Goal: Information Seeking & Learning: Learn about a topic

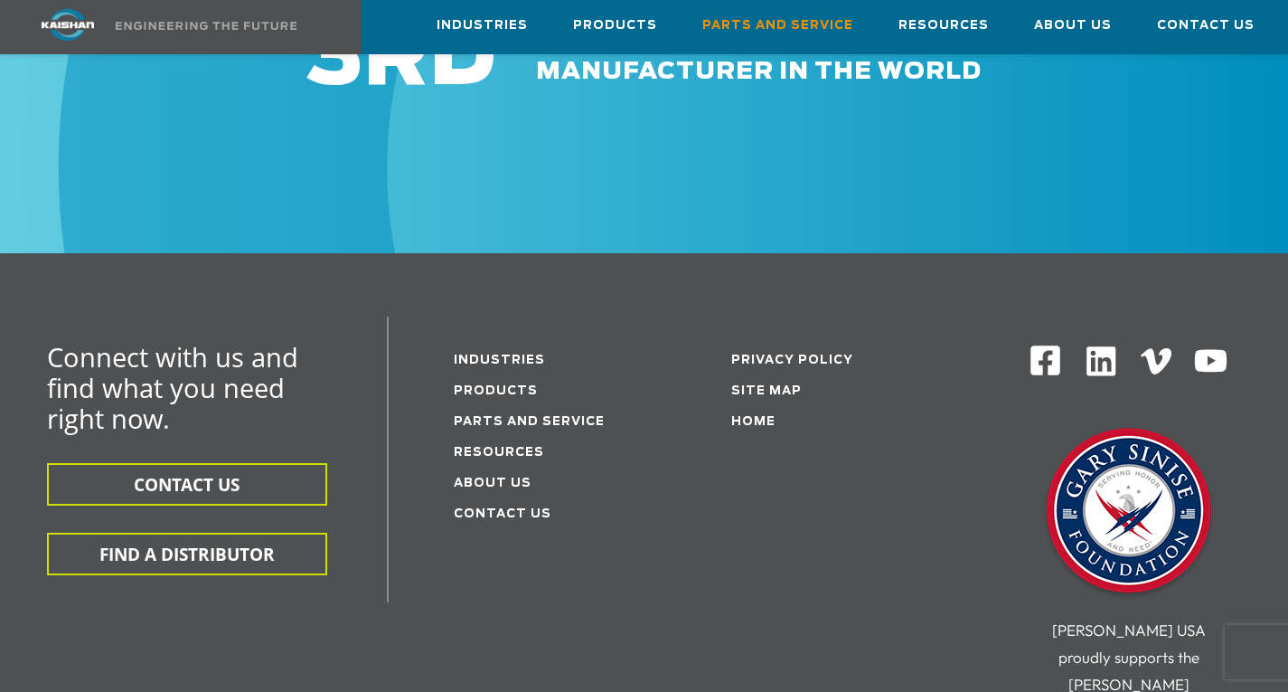
scroll to position [2339, 0]
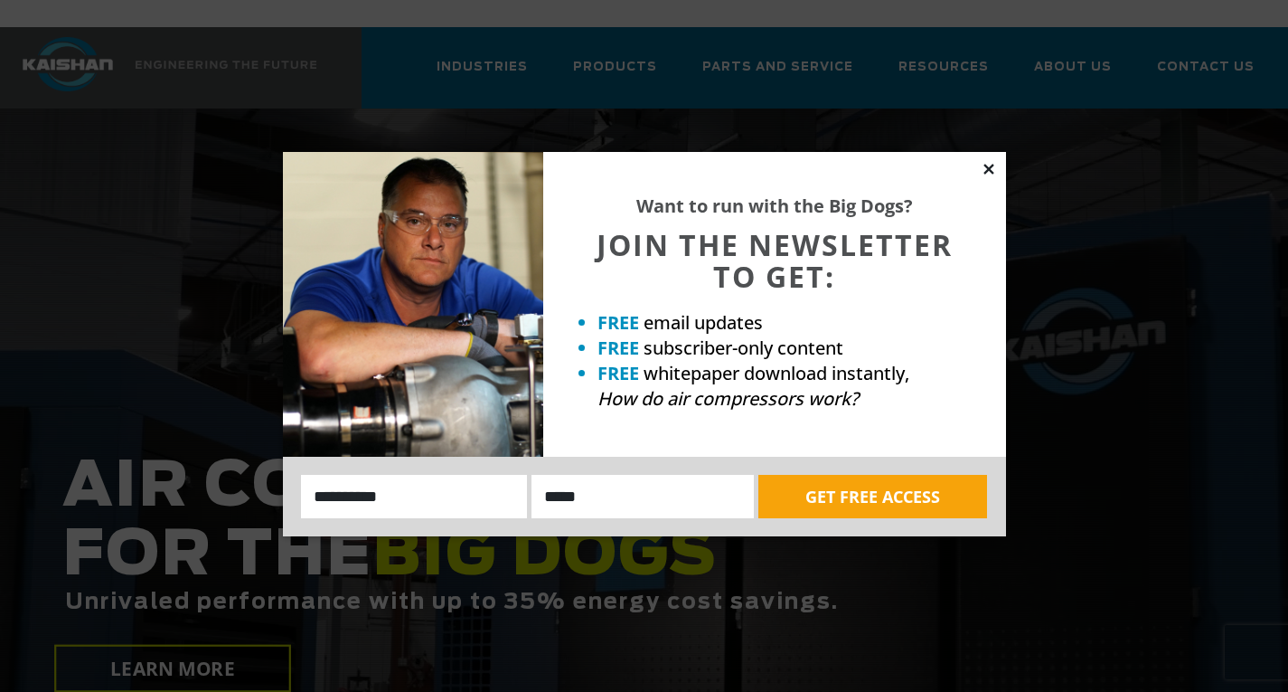
click at [986, 167] on icon at bounding box center [989, 169] width 10 height 10
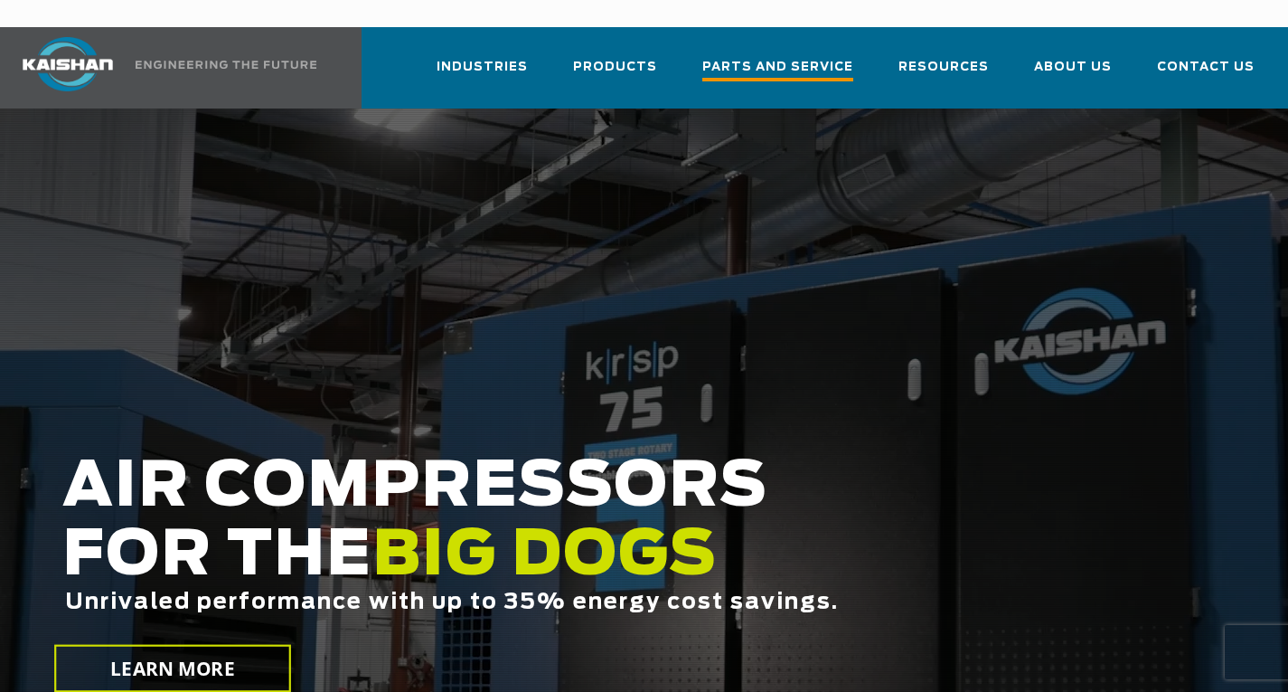
click at [802, 57] on span "Parts and Service" at bounding box center [778, 69] width 151 height 24
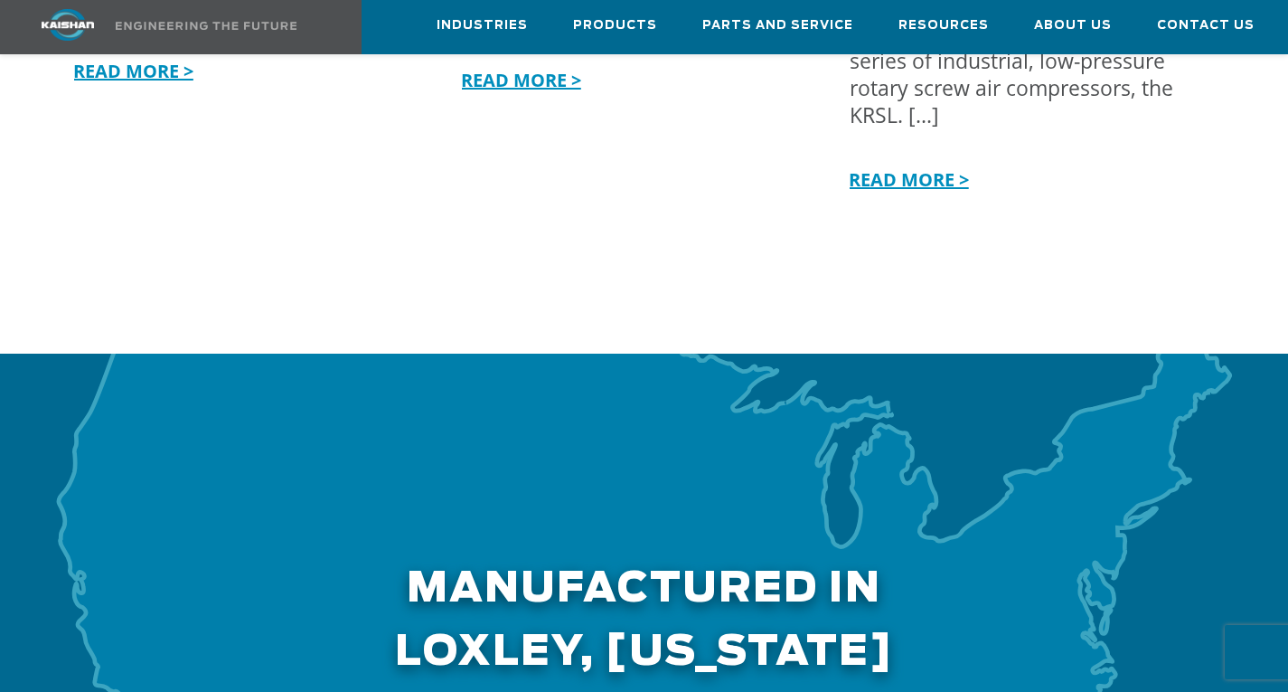
scroll to position [4912, 0]
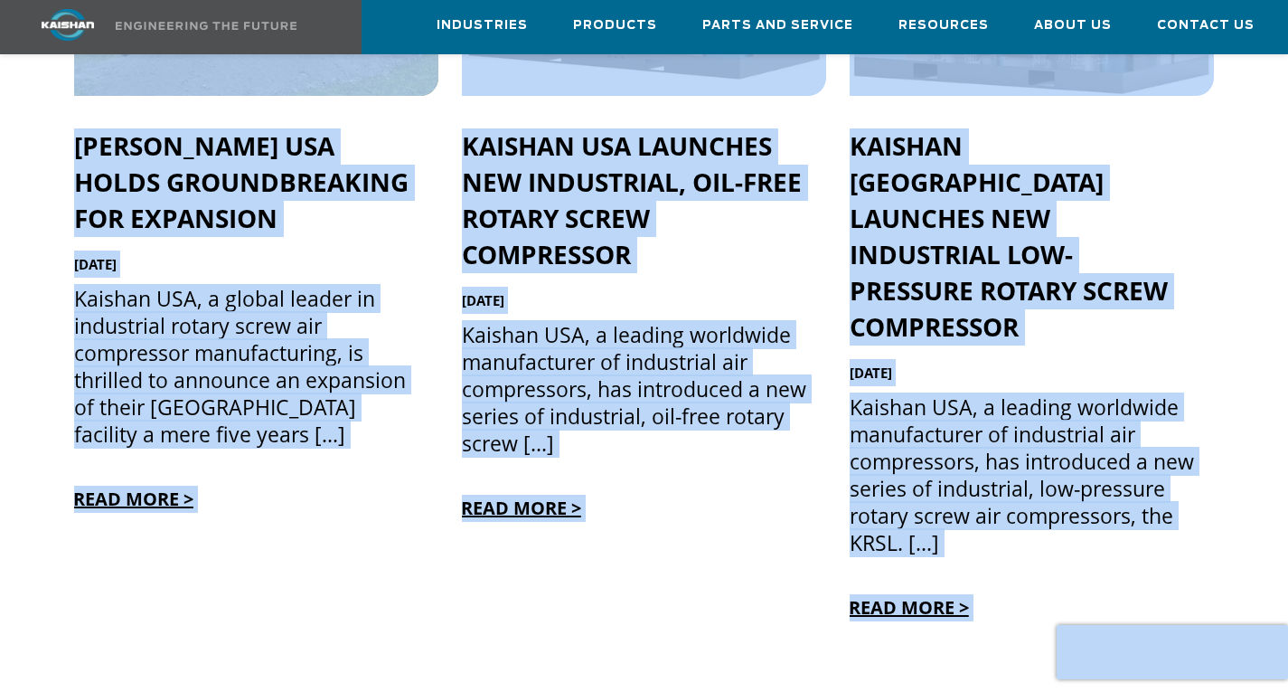
drag, startPoint x: 1286, startPoint y: 542, endPoint x: 1288, endPoint y: 626, distance: 84.1
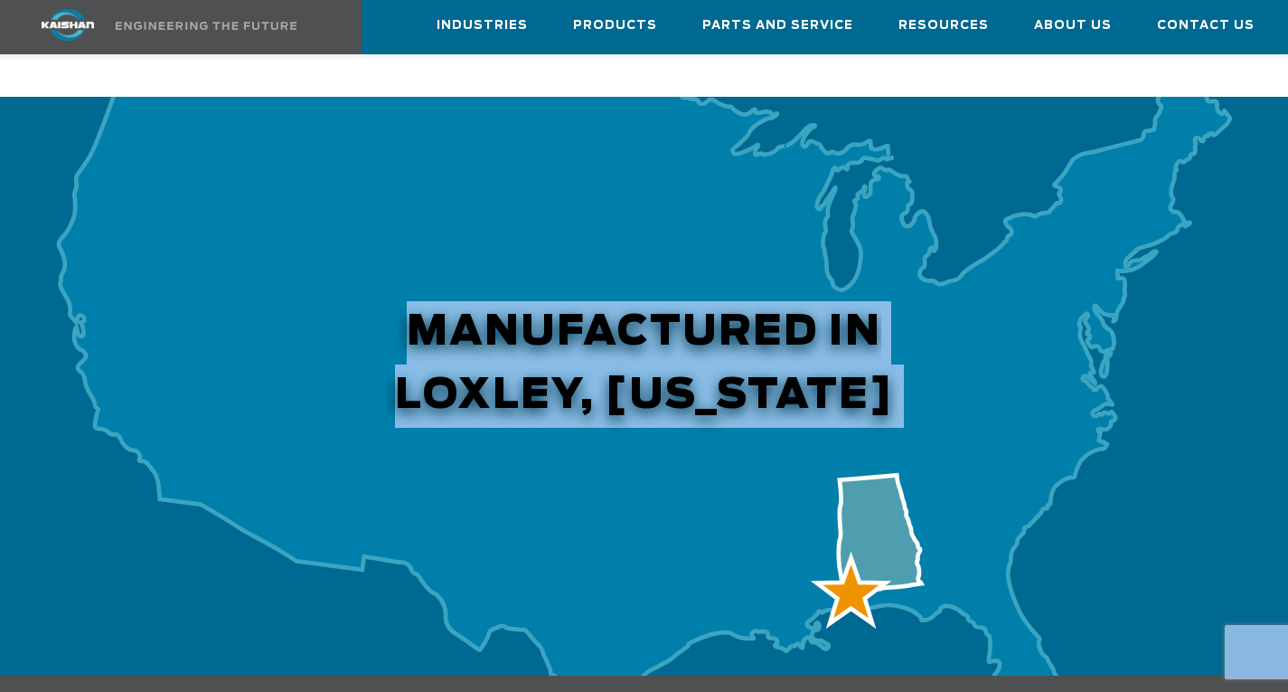
scroll to position [5682, 0]
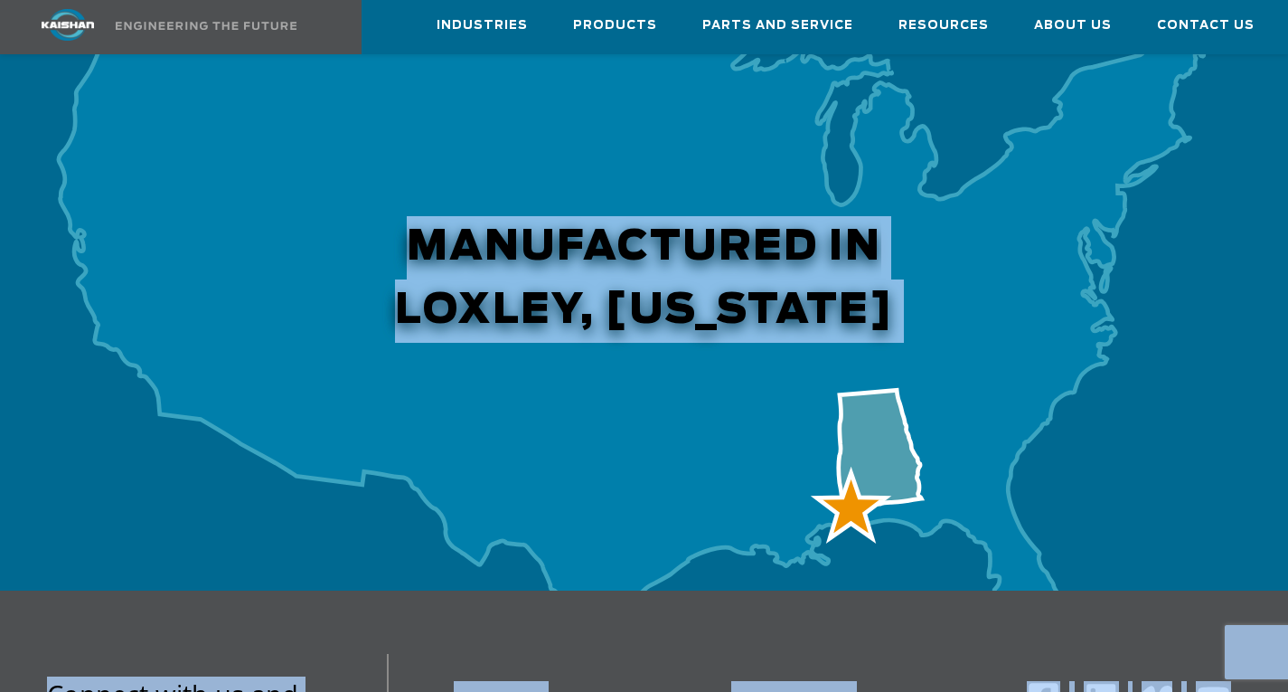
click at [848, 410] on div at bounding box center [644, 301] width 1288 height 579
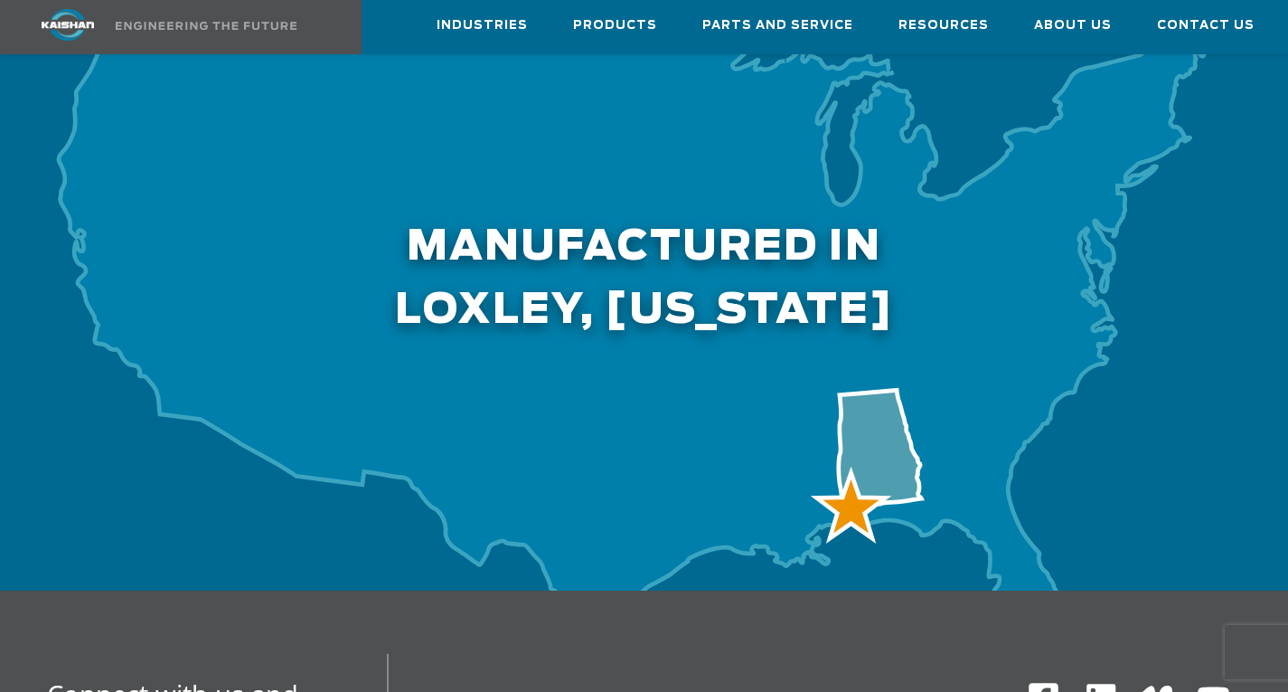
click at [858, 352] on div at bounding box center [644, 301] width 1288 height 579
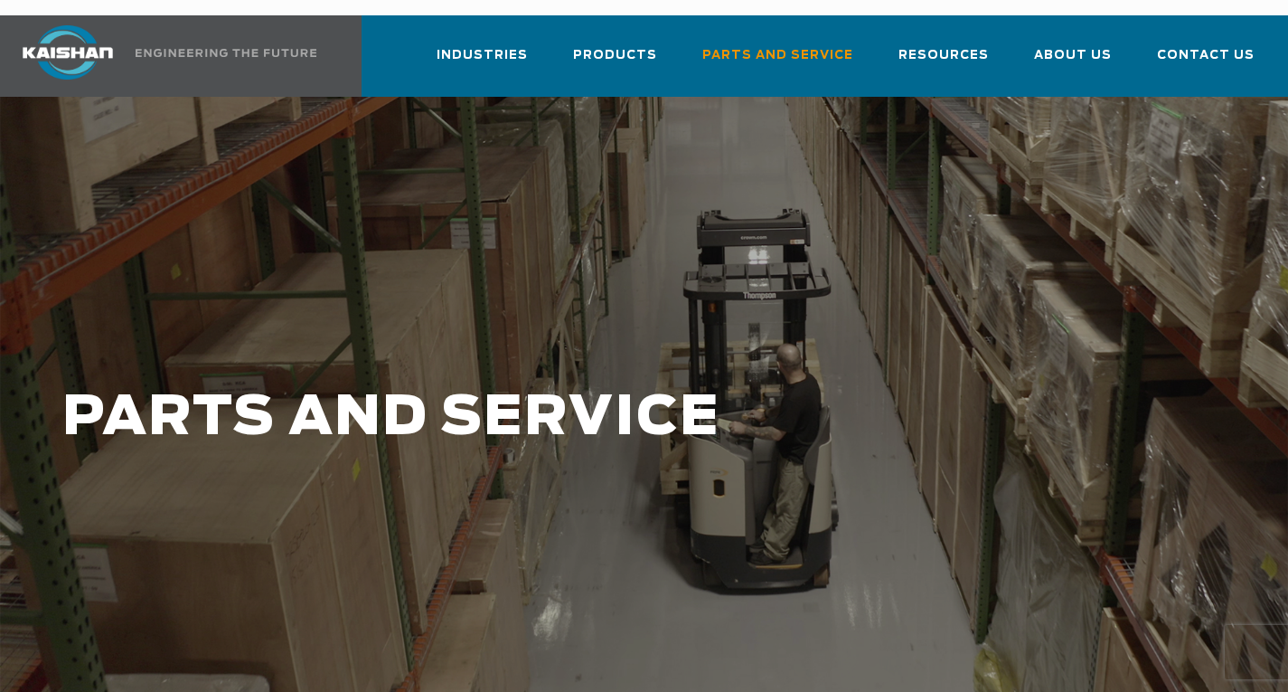
scroll to position [90, 0]
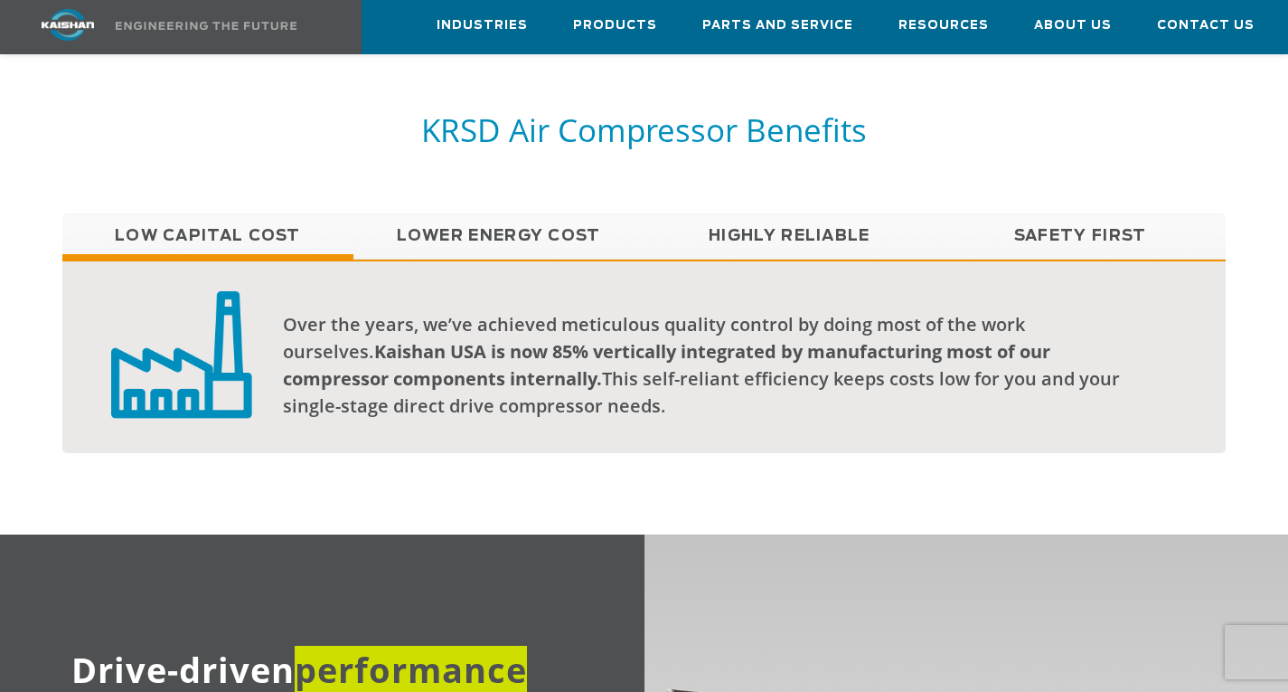
scroll to position [1423, 0]
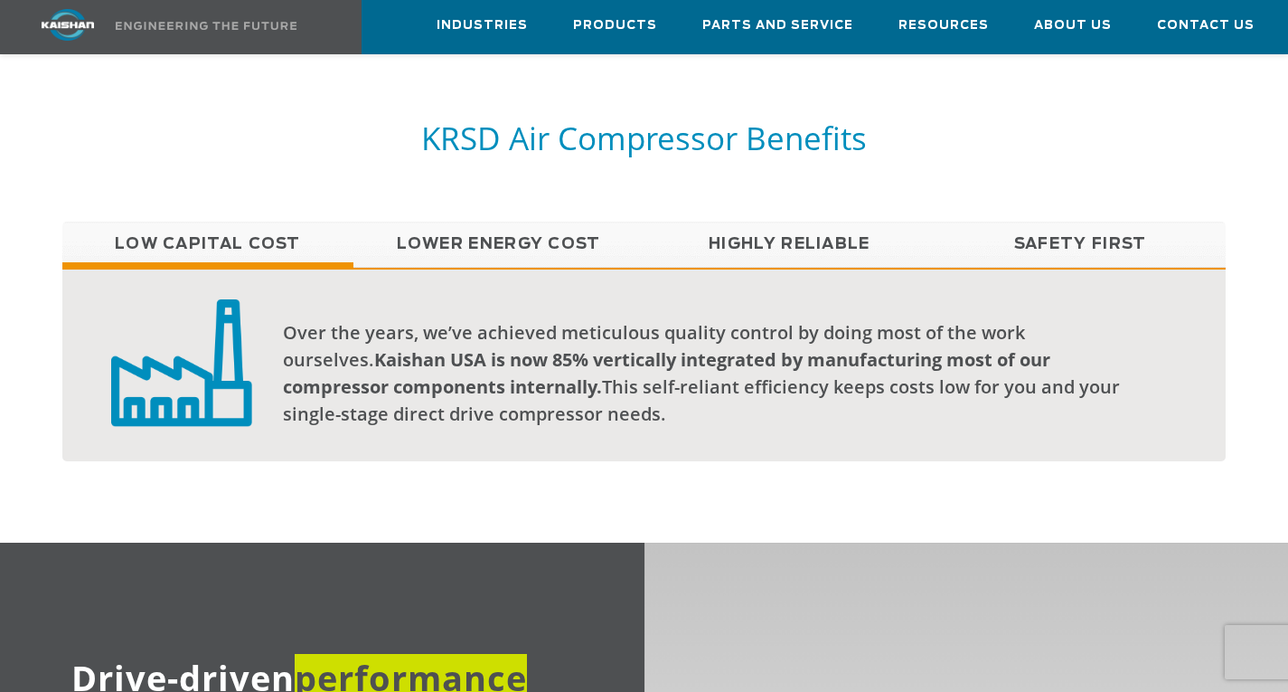
click at [533, 222] on link "Lower Energy Cost" at bounding box center [499, 244] width 291 height 45
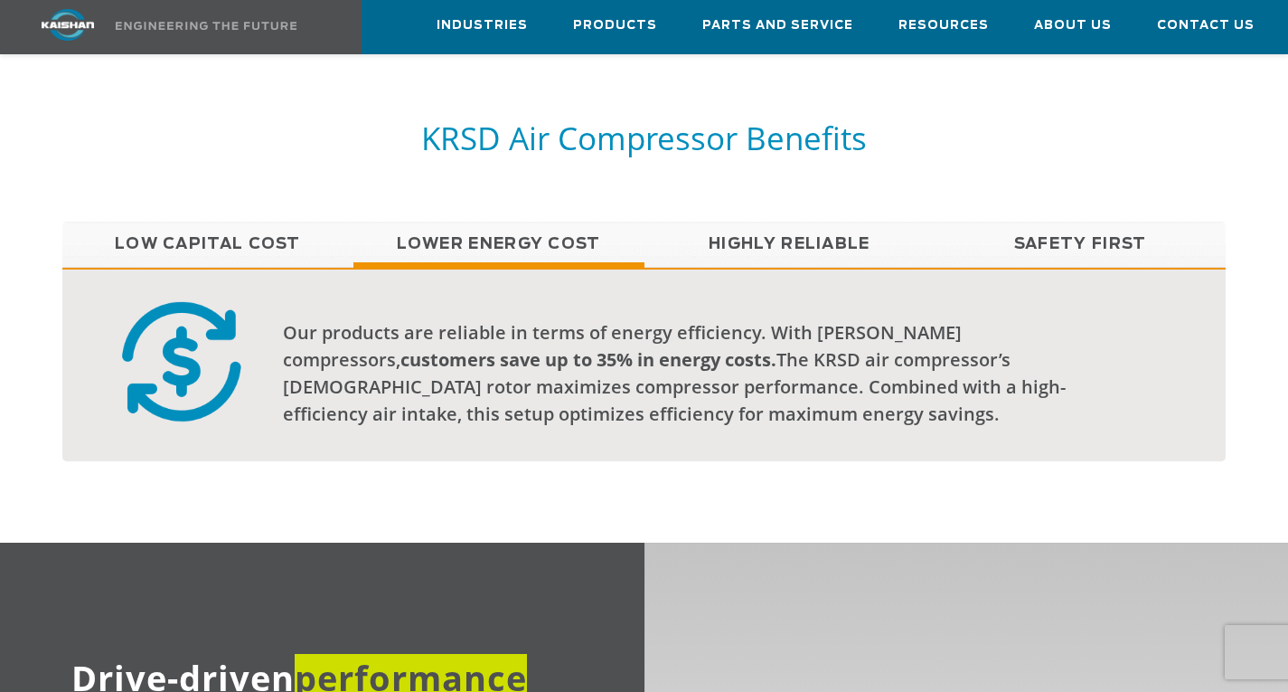
click at [716, 222] on link "Highly Reliable" at bounding box center [790, 244] width 291 height 45
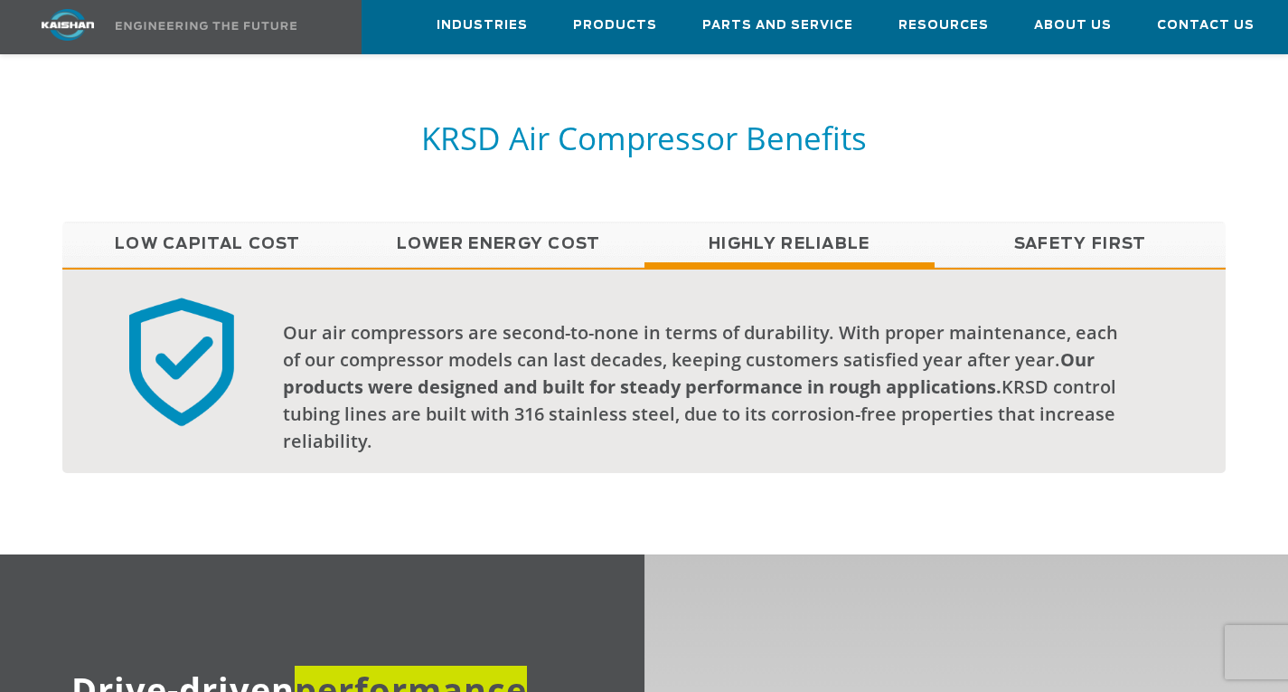
click at [1064, 222] on link "Safety First" at bounding box center [1080, 244] width 291 height 45
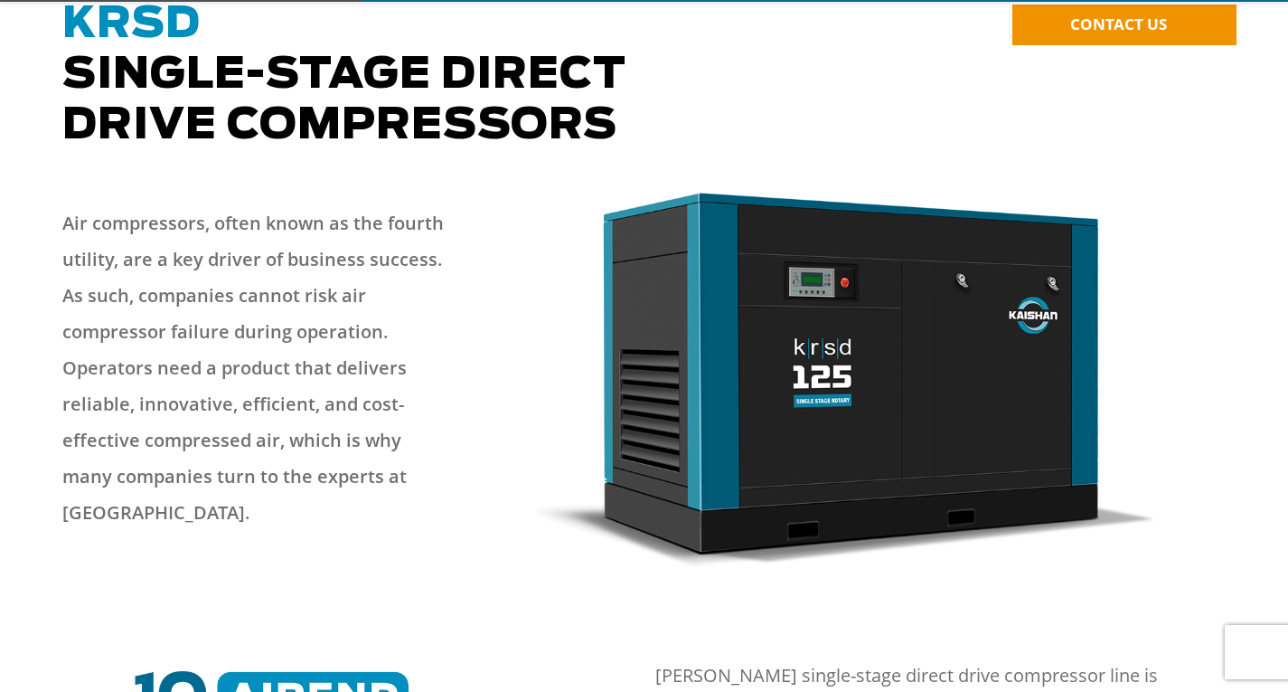
scroll to position [271, 0]
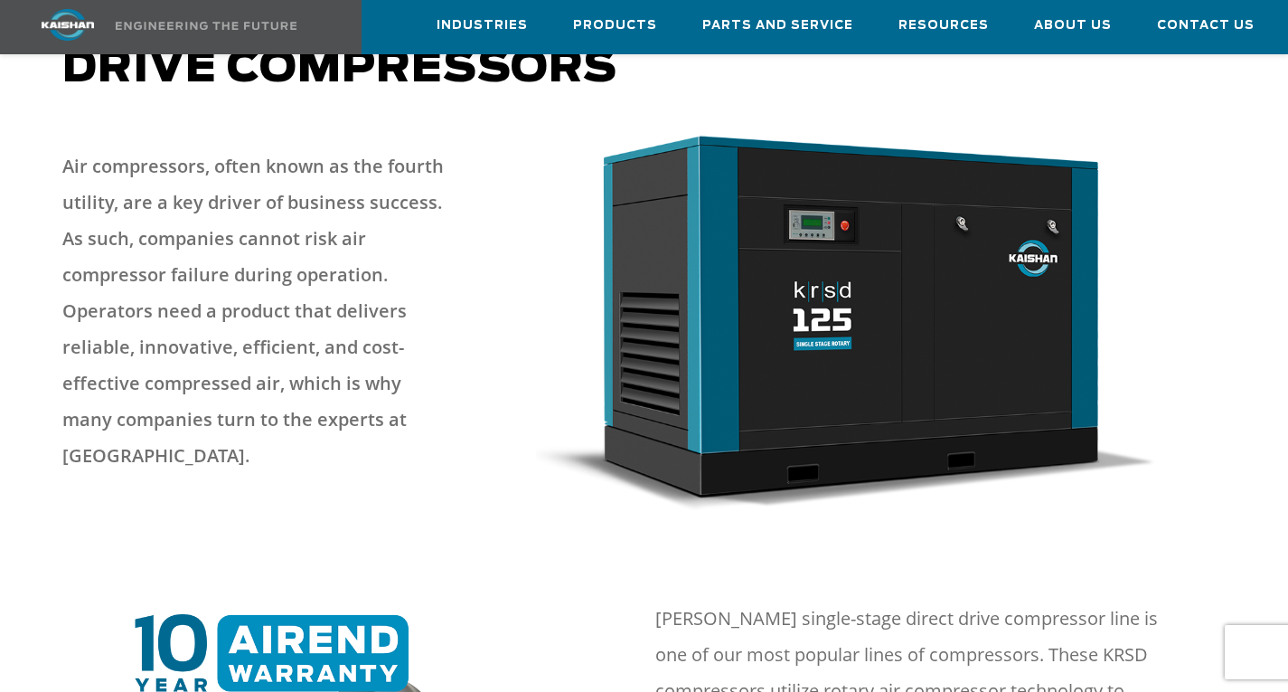
click at [1258, 17] on li "Contact Us" at bounding box center [1206, 25] width 143 height 50
click at [1240, 21] on span "Contact Us" at bounding box center [1206, 27] width 98 height 24
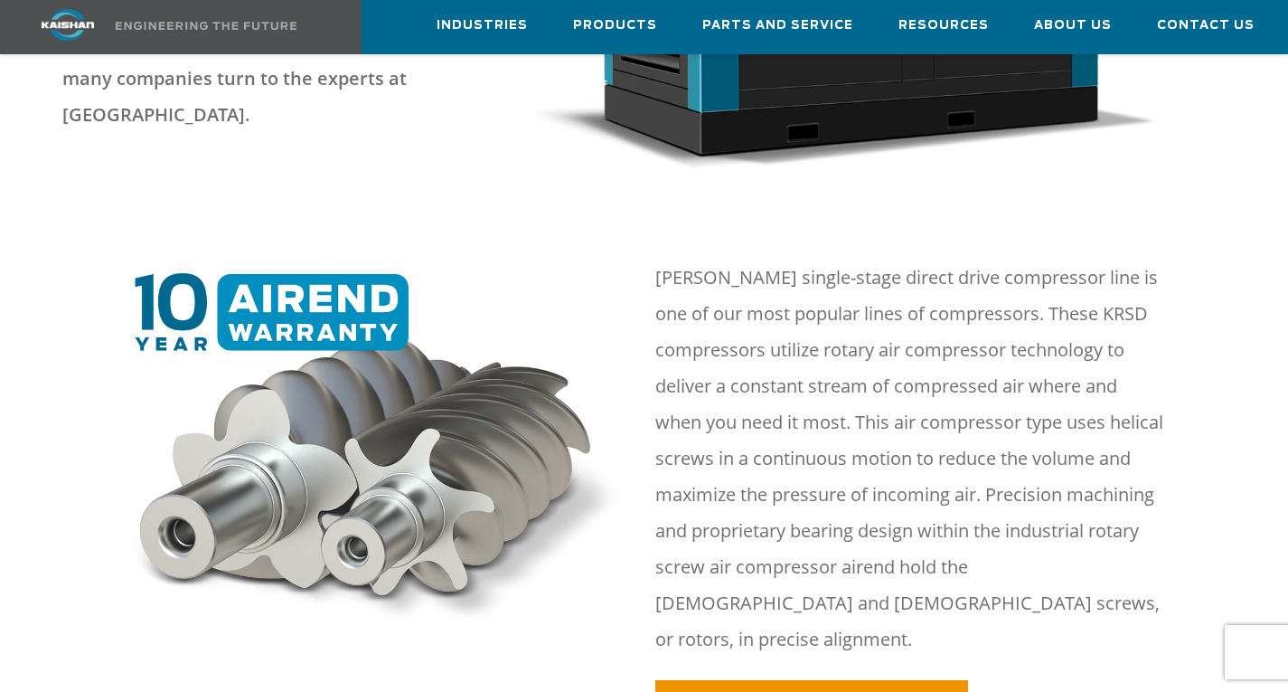
scroll to position [690, 0]
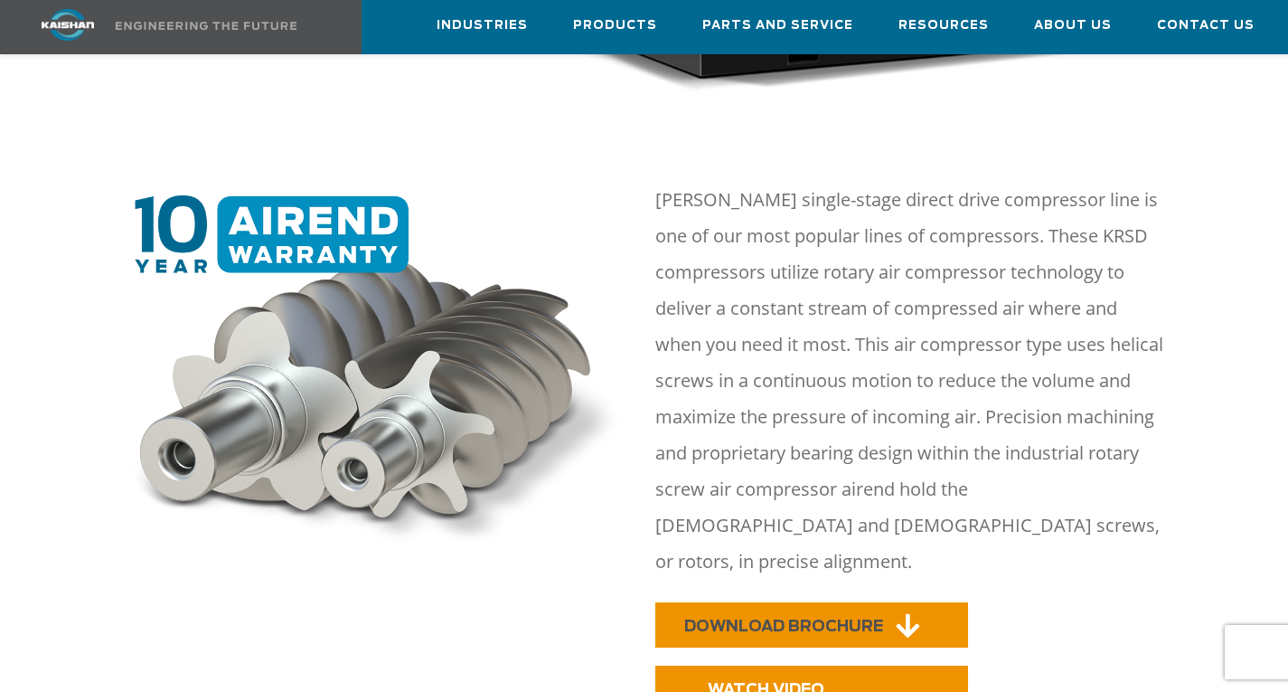
click at [848, 618] on span "DOWNLOAD BROCHURE" at bounding box center [783, 625] width 199 height 15
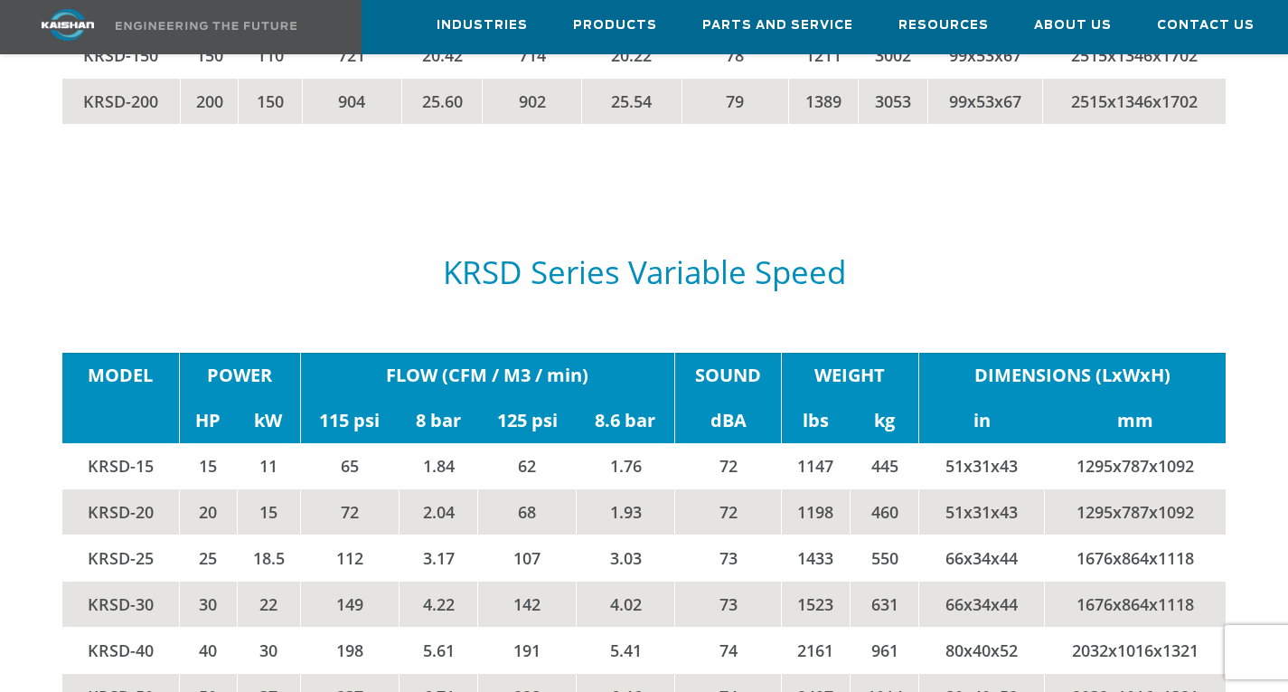
scroll to position [3449, 0]
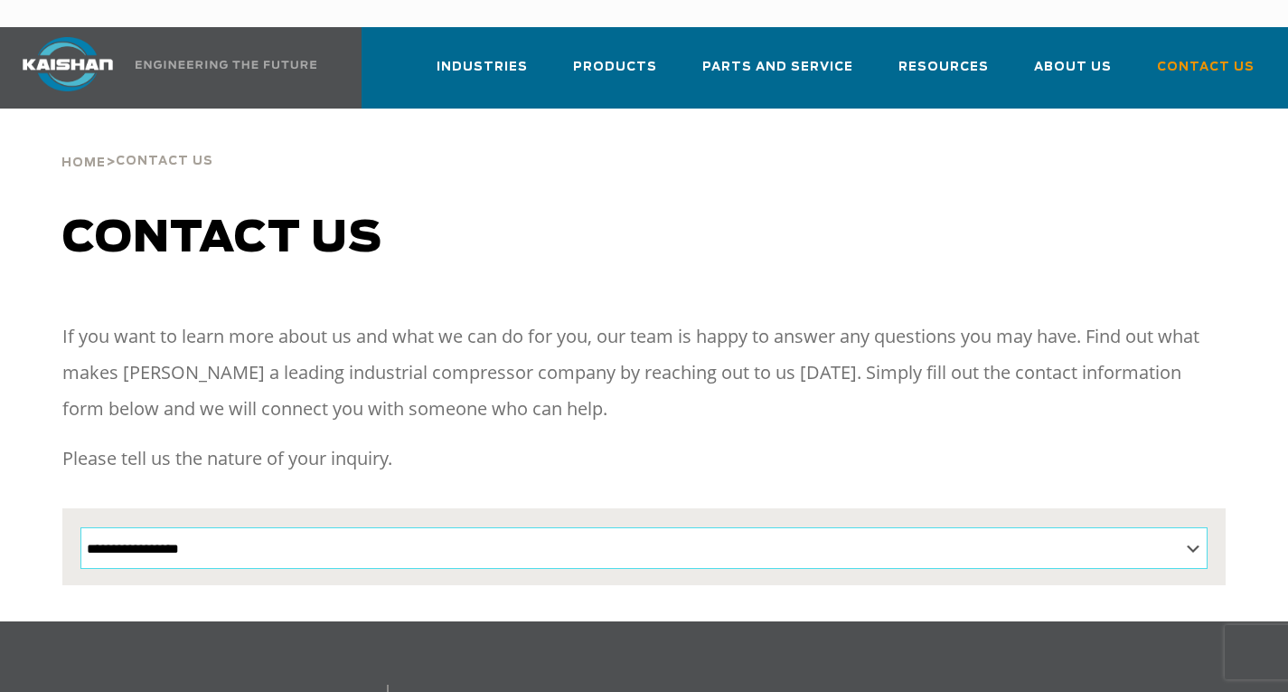
click at [401, 527] on select "**********" at bounding box center [643, 548] width 1127 height 42
click at [604, 234] on h1 "Contact us" at bounding box center [644, 238] width 1164 height 51
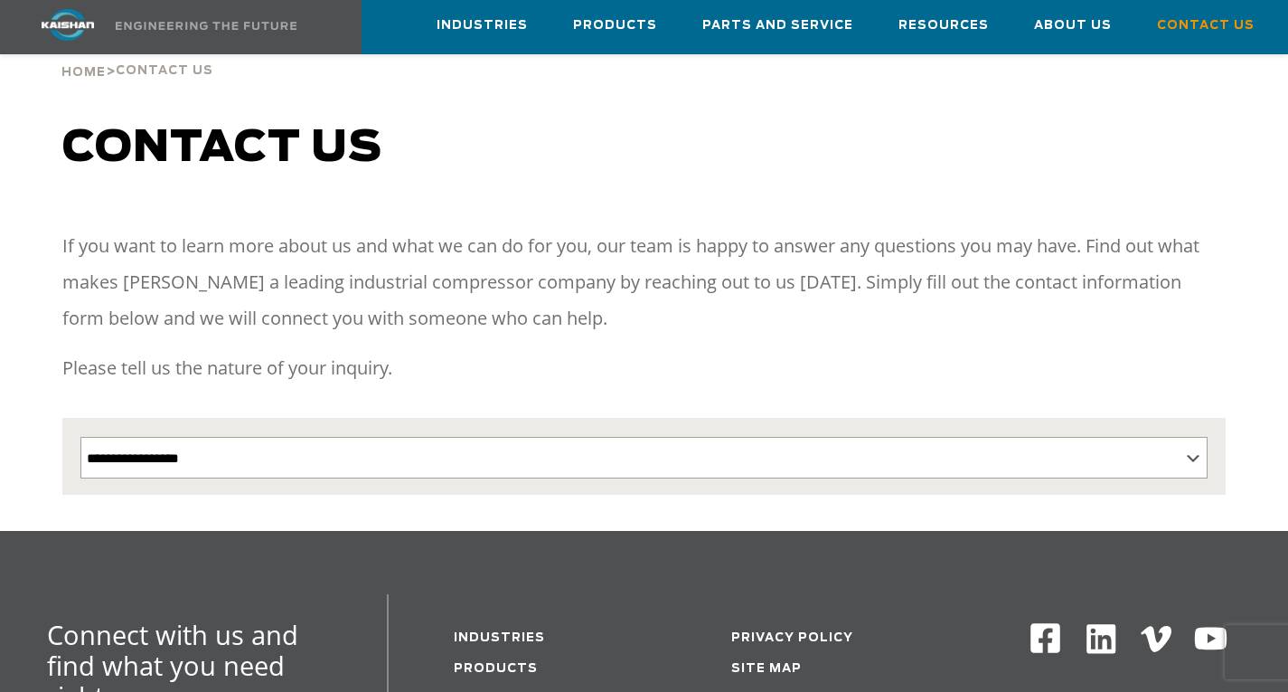
scroll to position [181, 0]
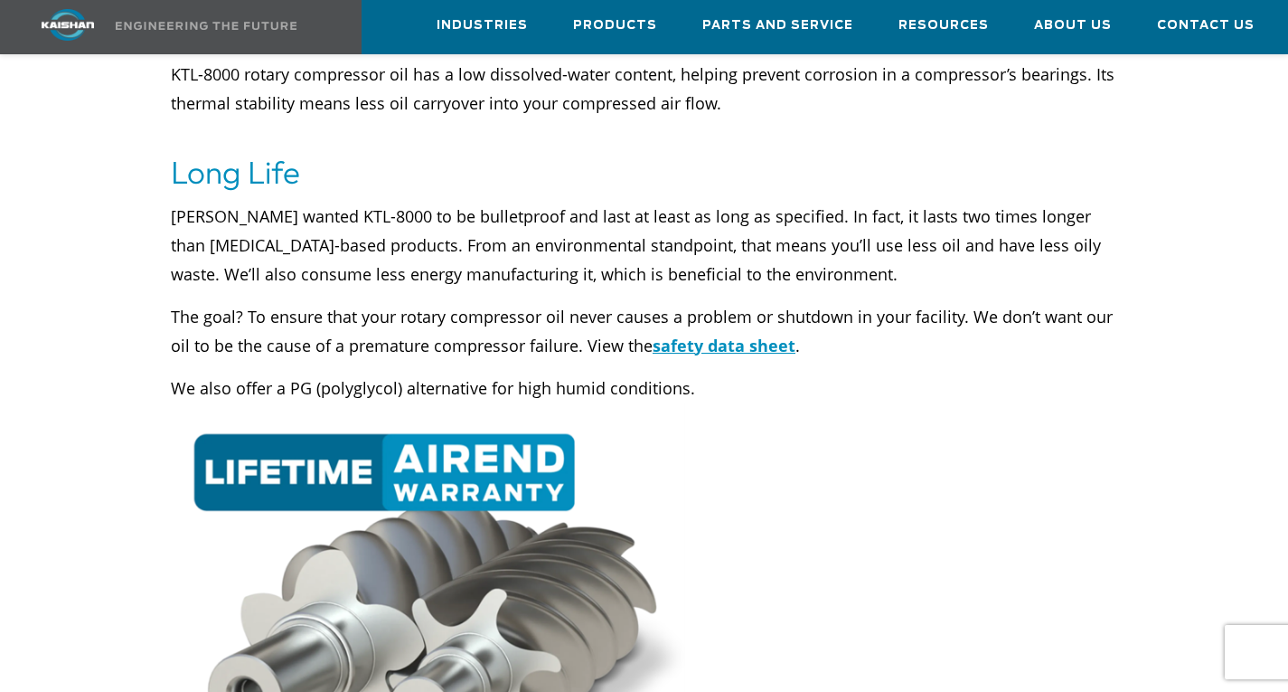
scroll to position [1626, 0]
